Goal: Ask a question

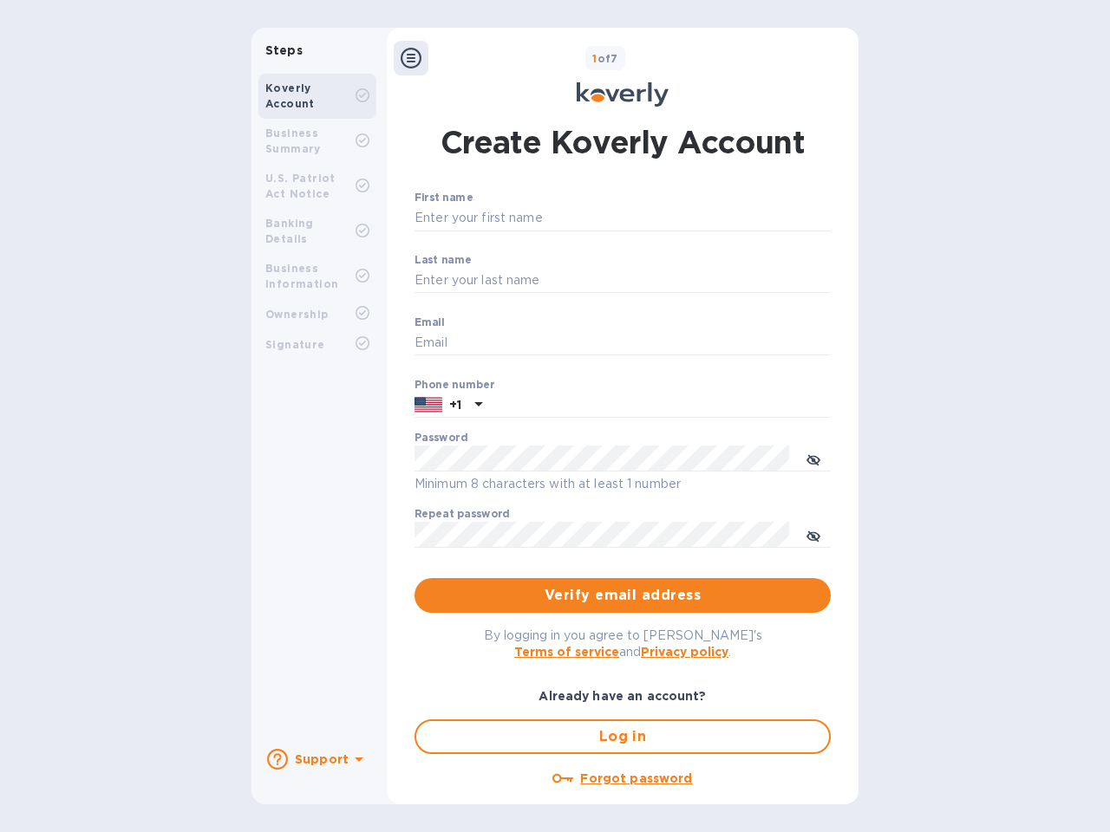
click at [316, 759] on b "Support" at bounding box center [322, 759] width 54 height 14
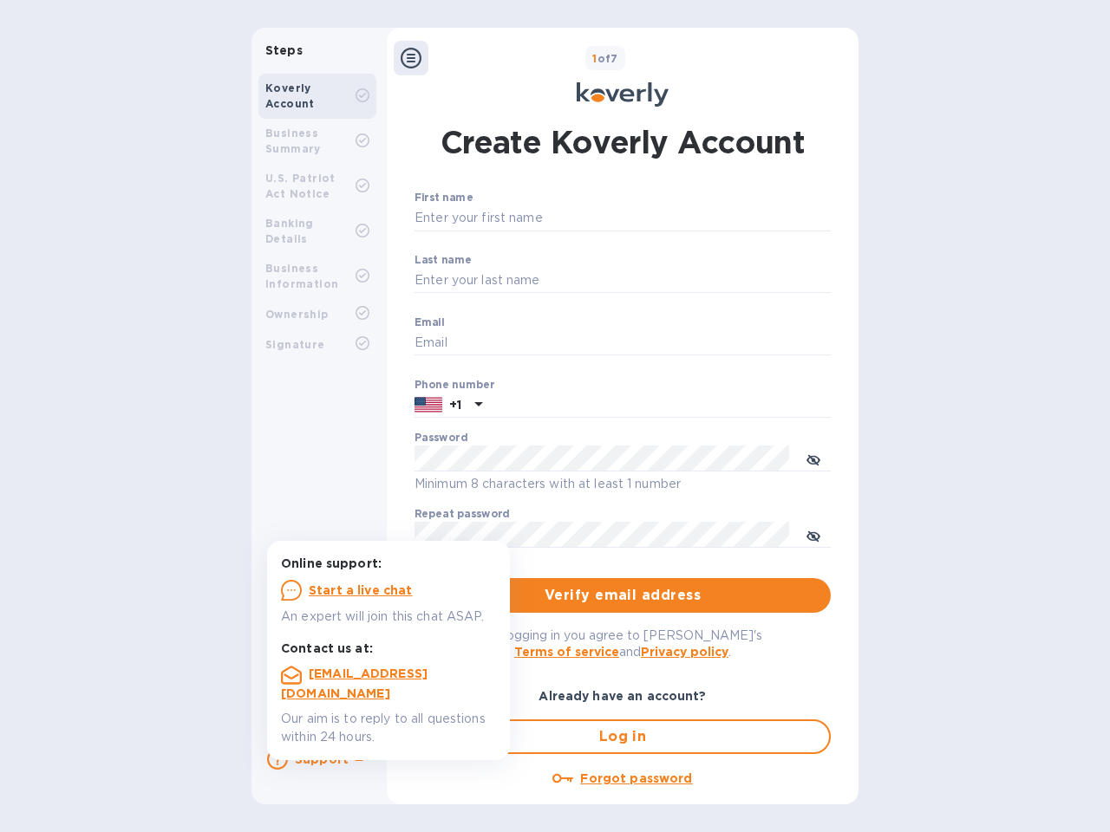
click at [277, 759] on icon at bounding box center [277, 759] width 21 height 21
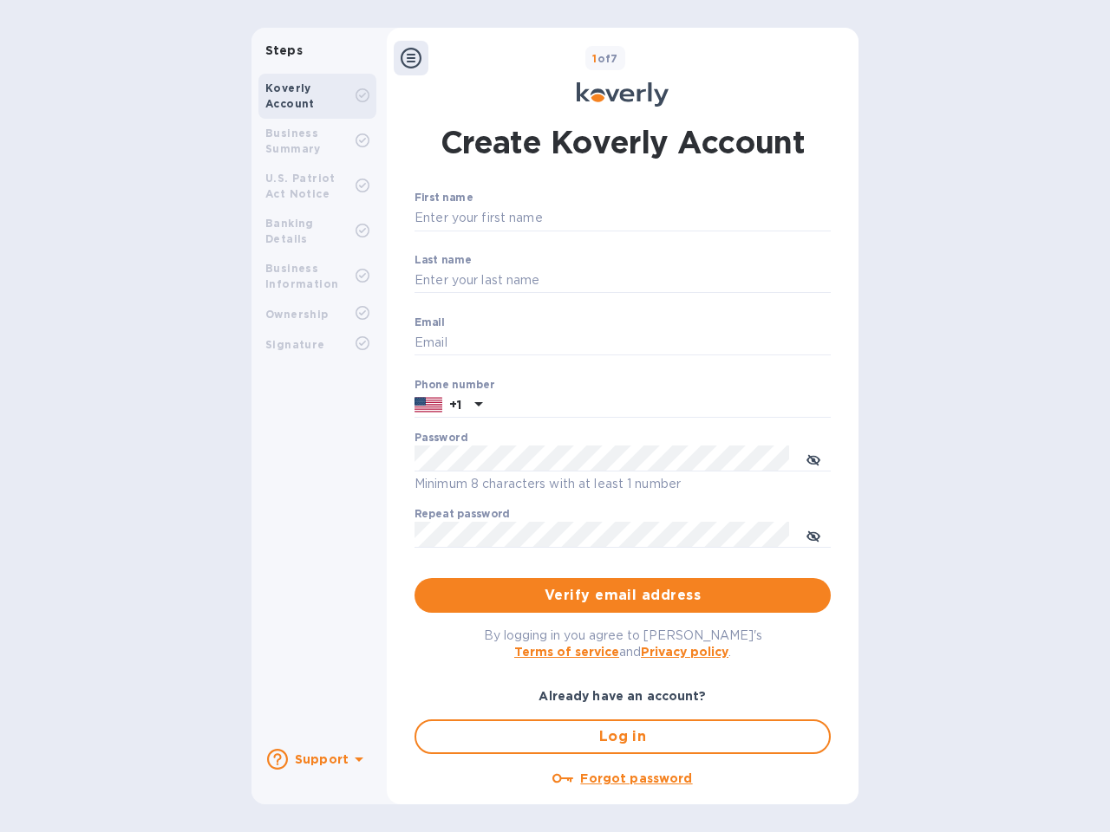
click at [356, 761] on icon at bounding box center [359, 760] width 9 height 4
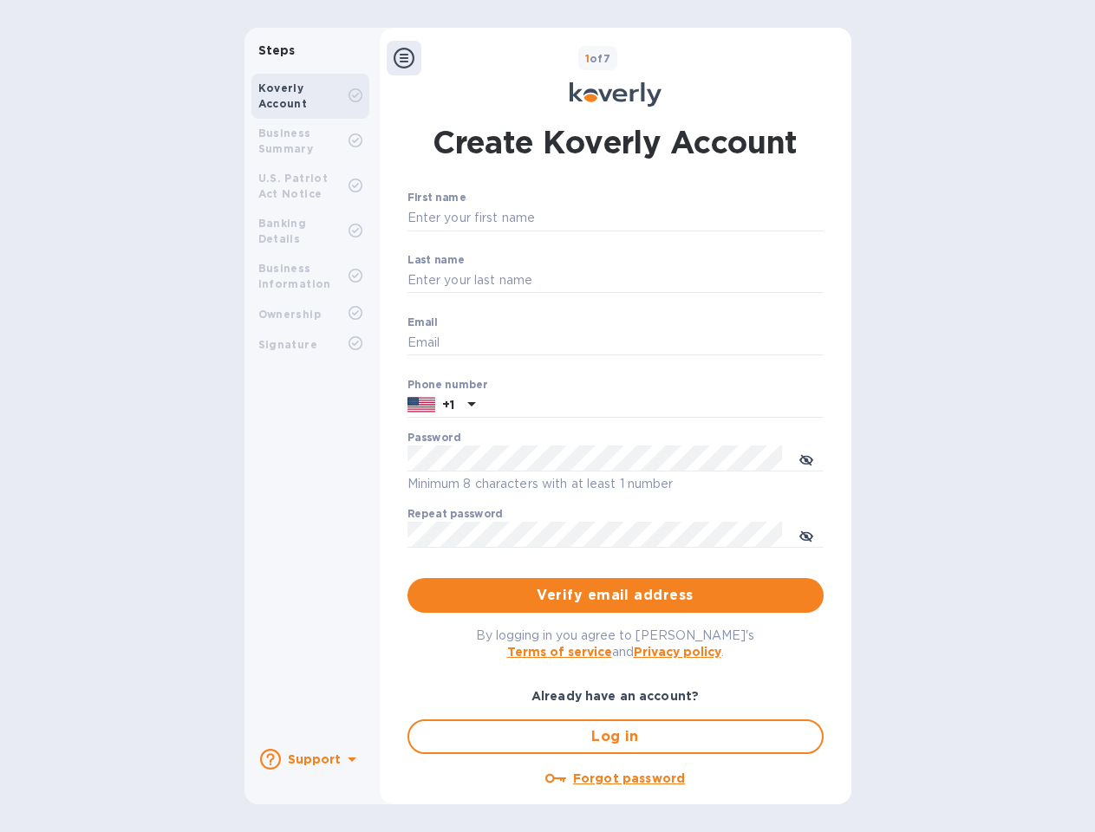
click at [411, 58] on icon at bounding box center [404, 58] width 21 height 21
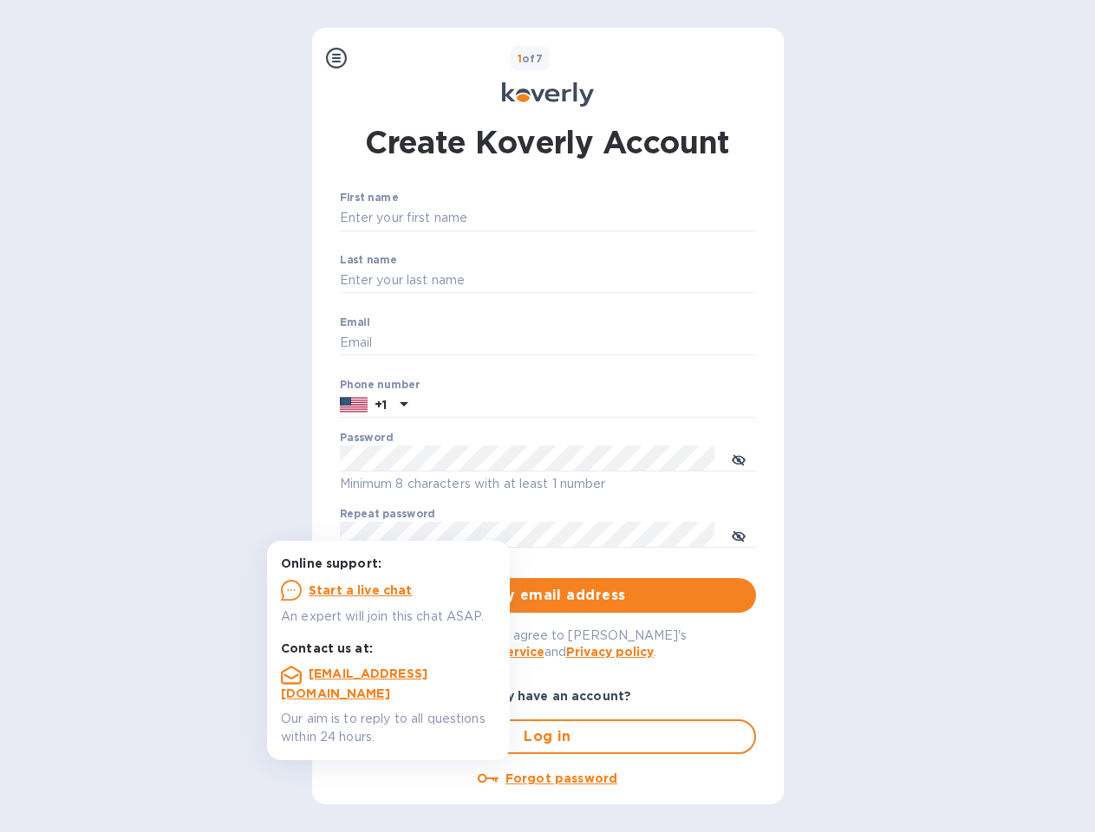
click at [619, 218] on input "First name" at bounding box center [548, 218] width 416 height 26
click at [619, 281] on input "Last name" at bounding box center [548, 281] width 416 height 26
click at [619, 343] on input "Email" at bounding box center [548, 343] width 416 height 26
click at [619, 406] on input "text" at bounding box center [585, 406] width 342 height 26
click at [448, 406] on input "text" at bounding box center [585, 406] width 342 height 26
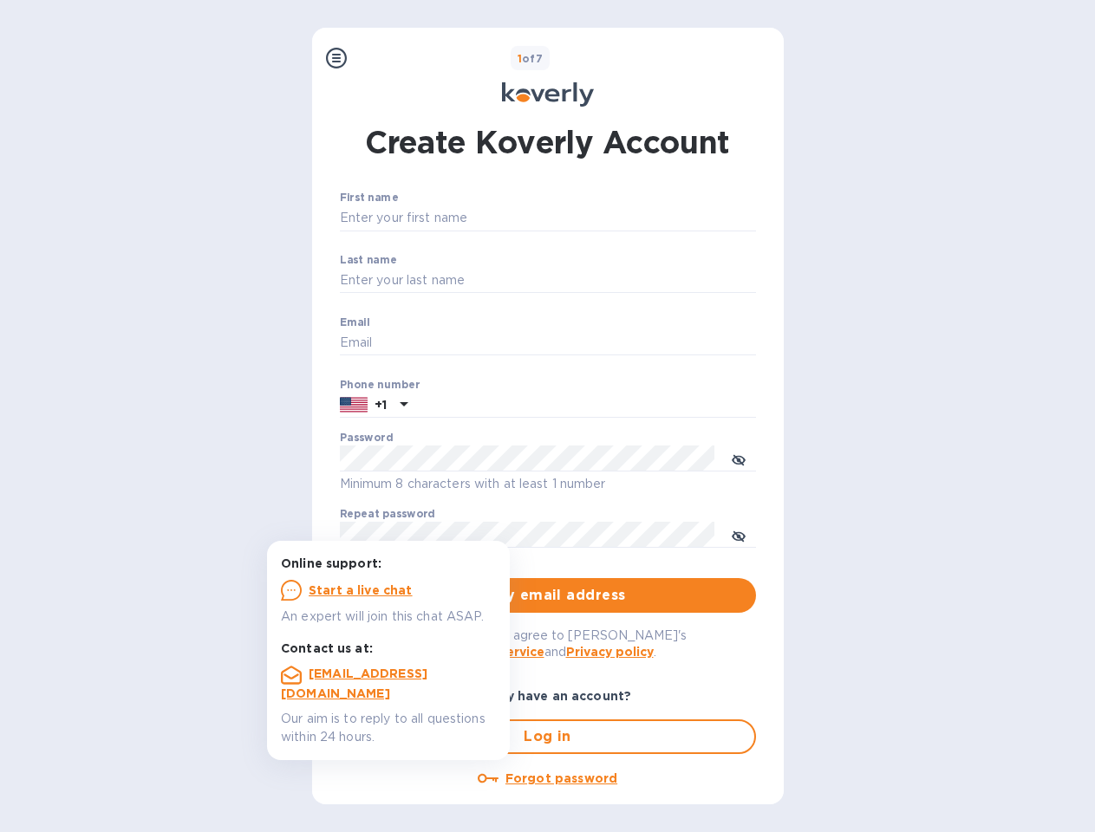
click at [476, 406] on input "text" at bounding box center [585, 406] width 342 height 26
